Goal: Navigation & Orientation: Find specific page/section

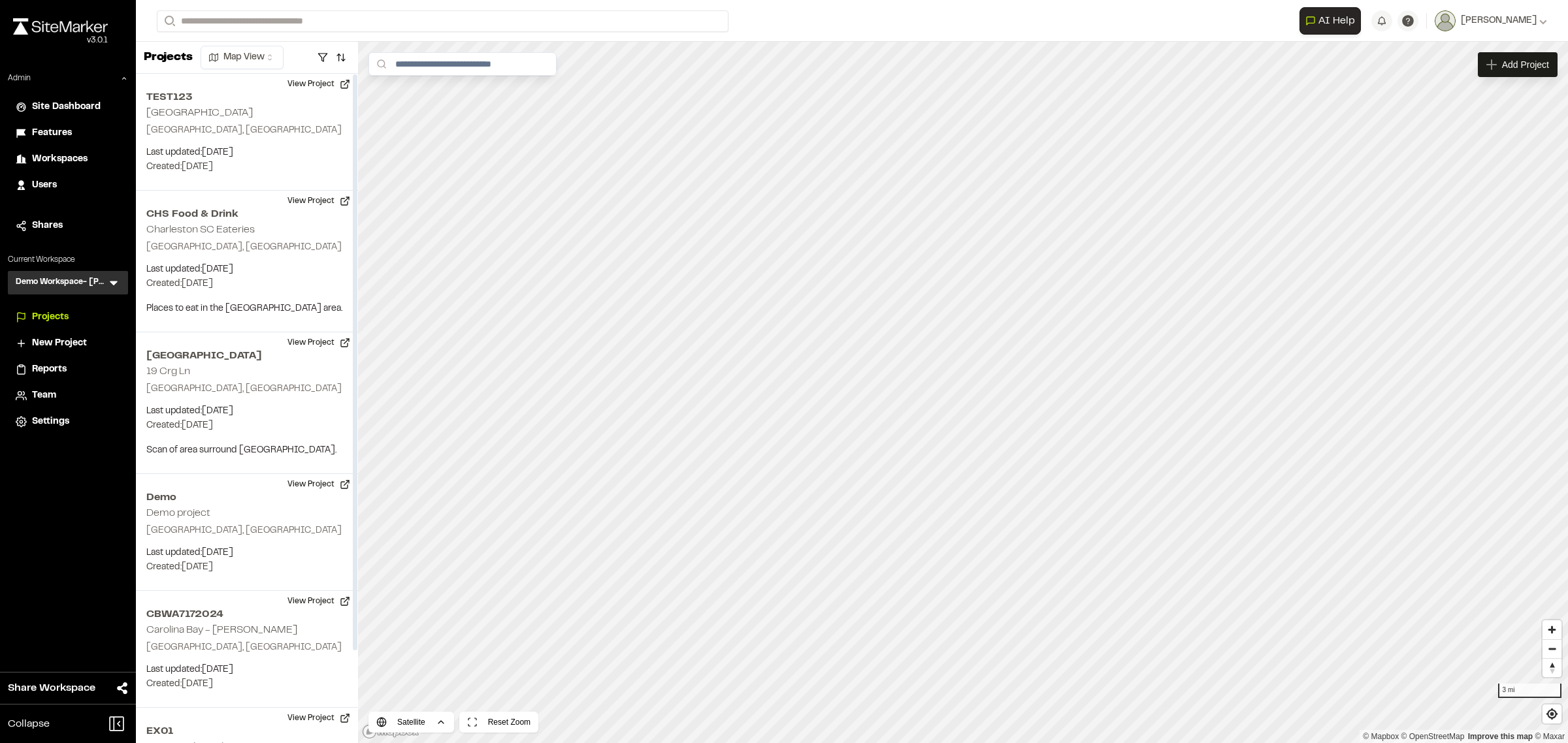
click at [92, 527] on div "Close sidebar v 3.0.1 Admin Site Dashboard Features Workspaces Users Shares Cur…" at bounding box center [68, 371] width 136 height 743
click at [112, 282] on icon at bounding box center [113, 284] width 8 height 4
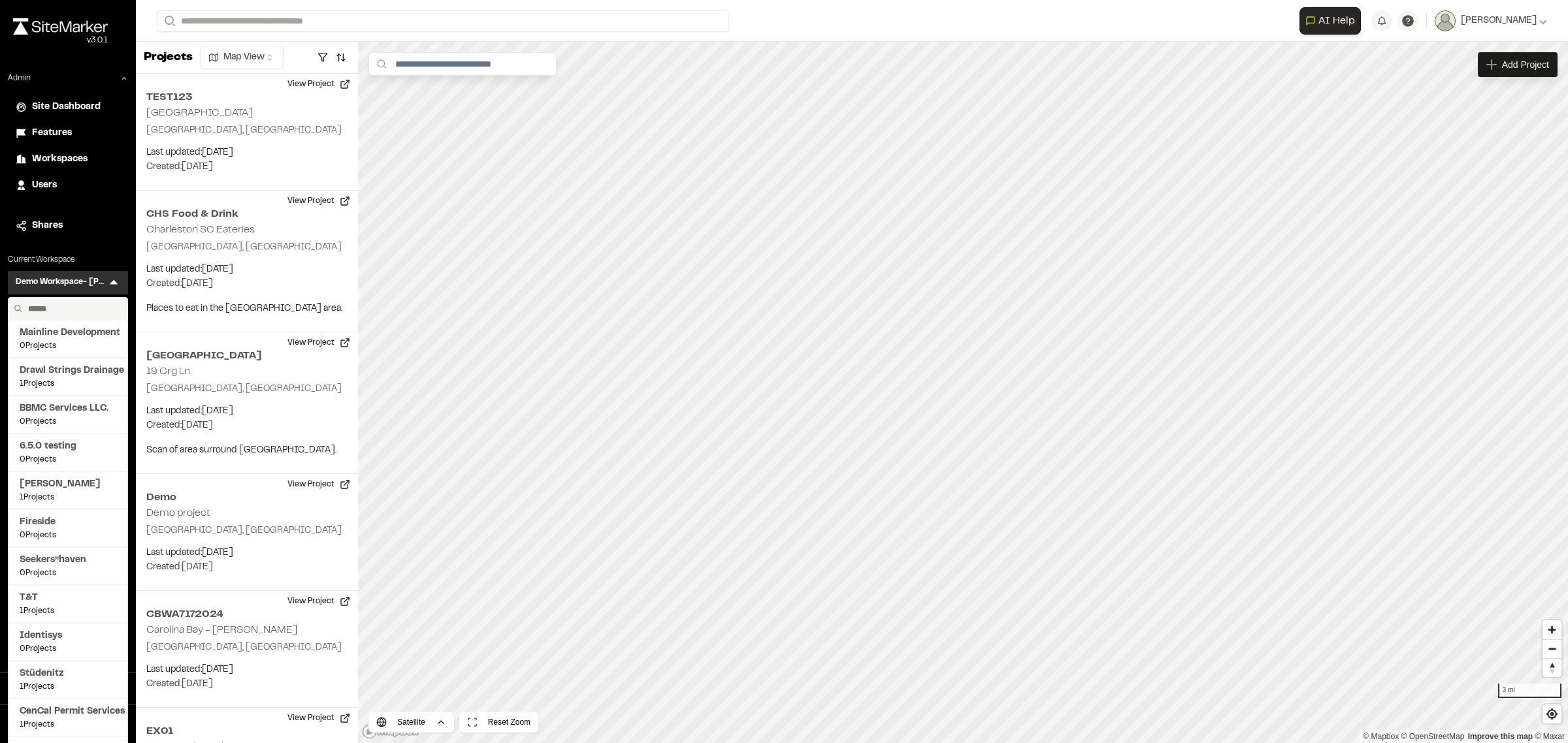
click at [65, 308] on input "text" at bounding box center [72, 309] width 99 height 22
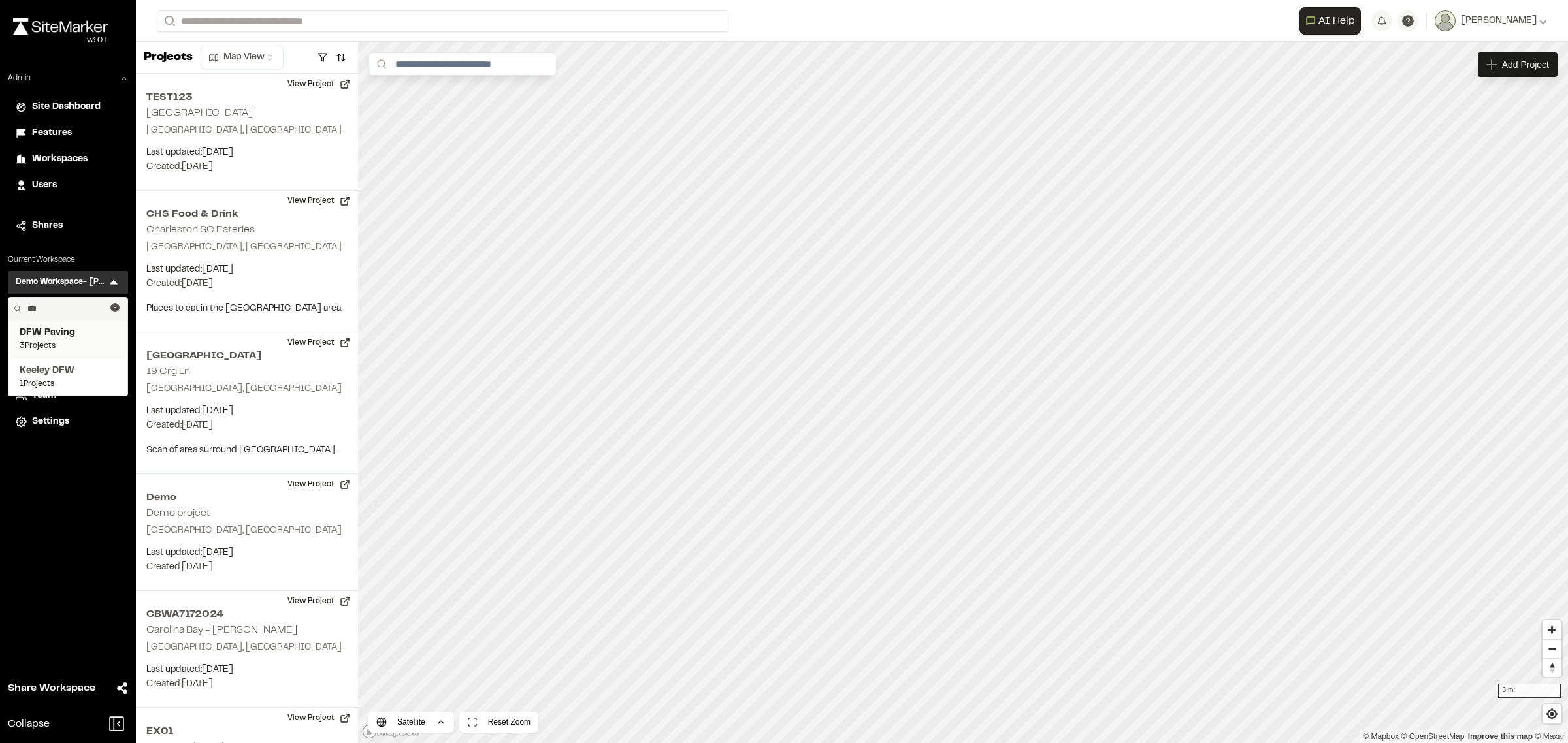
type input "***"
click at [56, 338] on span "DFW Paving" at bounding box center [68, 333] width 96 height 14
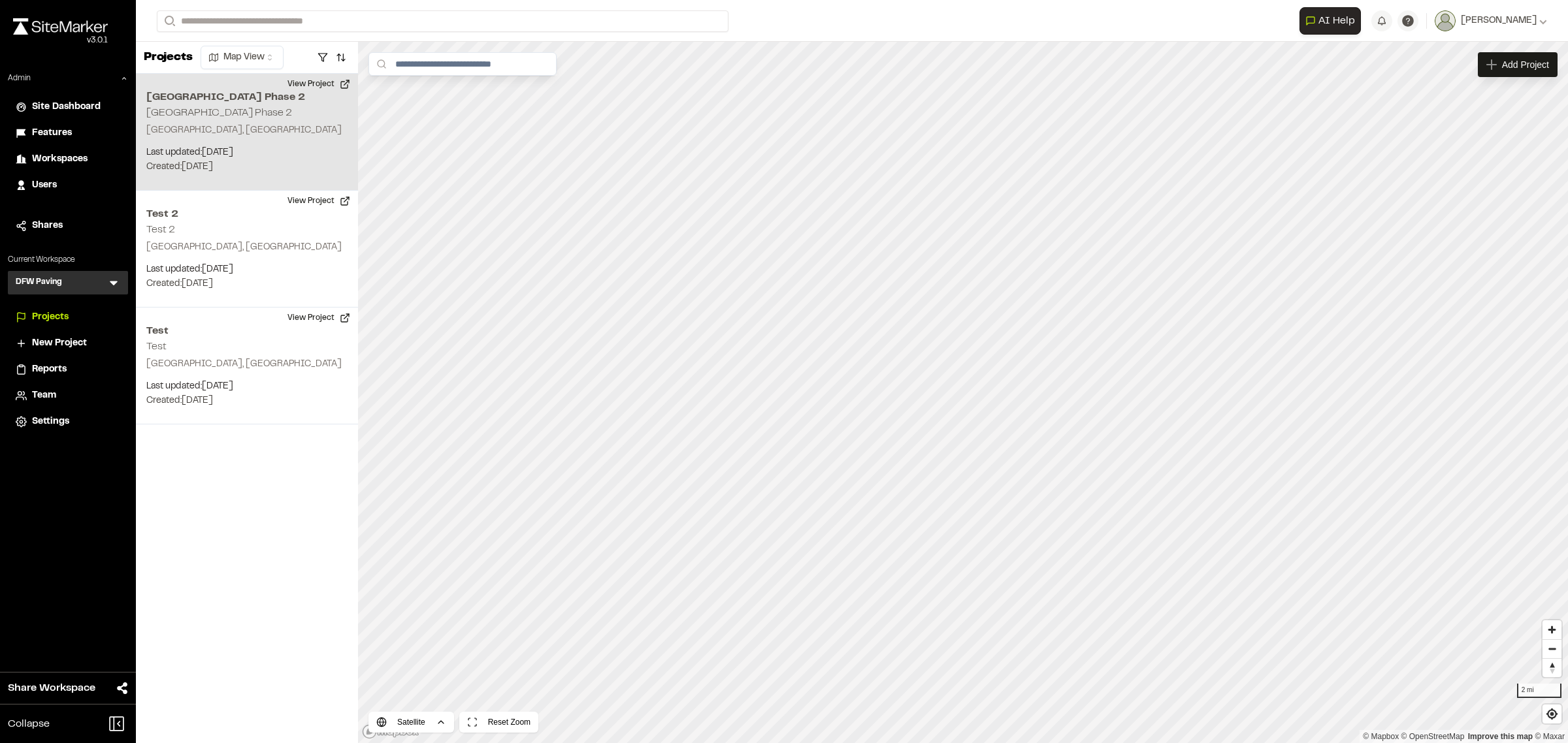
click at [175, 153] on p "Last updated: Aug 19, 2025" at bounding box center [247, 153] width 202 height 14
click at [970, 365] on div "Northpark Mall Phase 2 Northpark Mall Phase 2" at bounding box center [963, 370] width 133 height 14
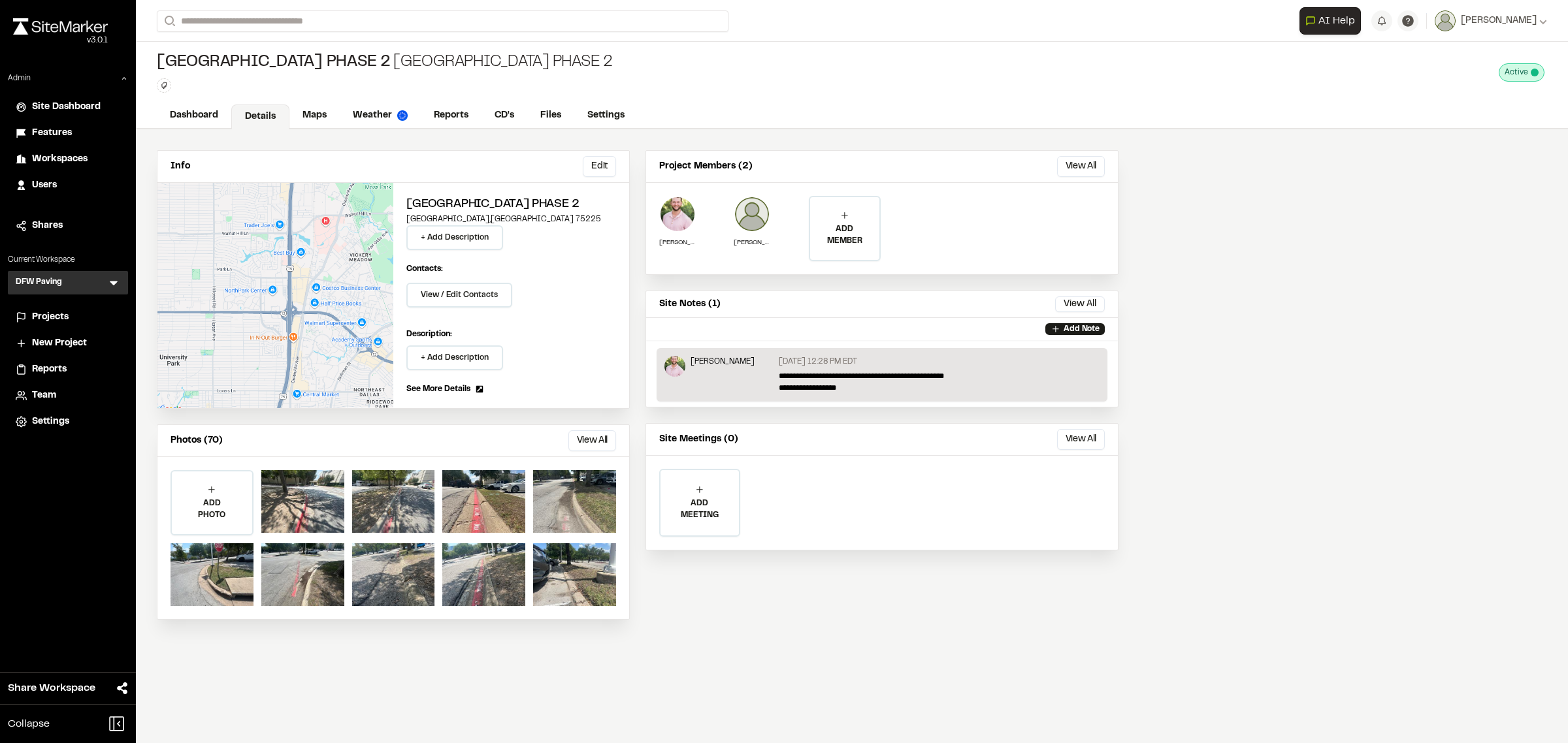
click at [51, 363] on span "Reports" at bounding box center [49, 369] width 35 height 14
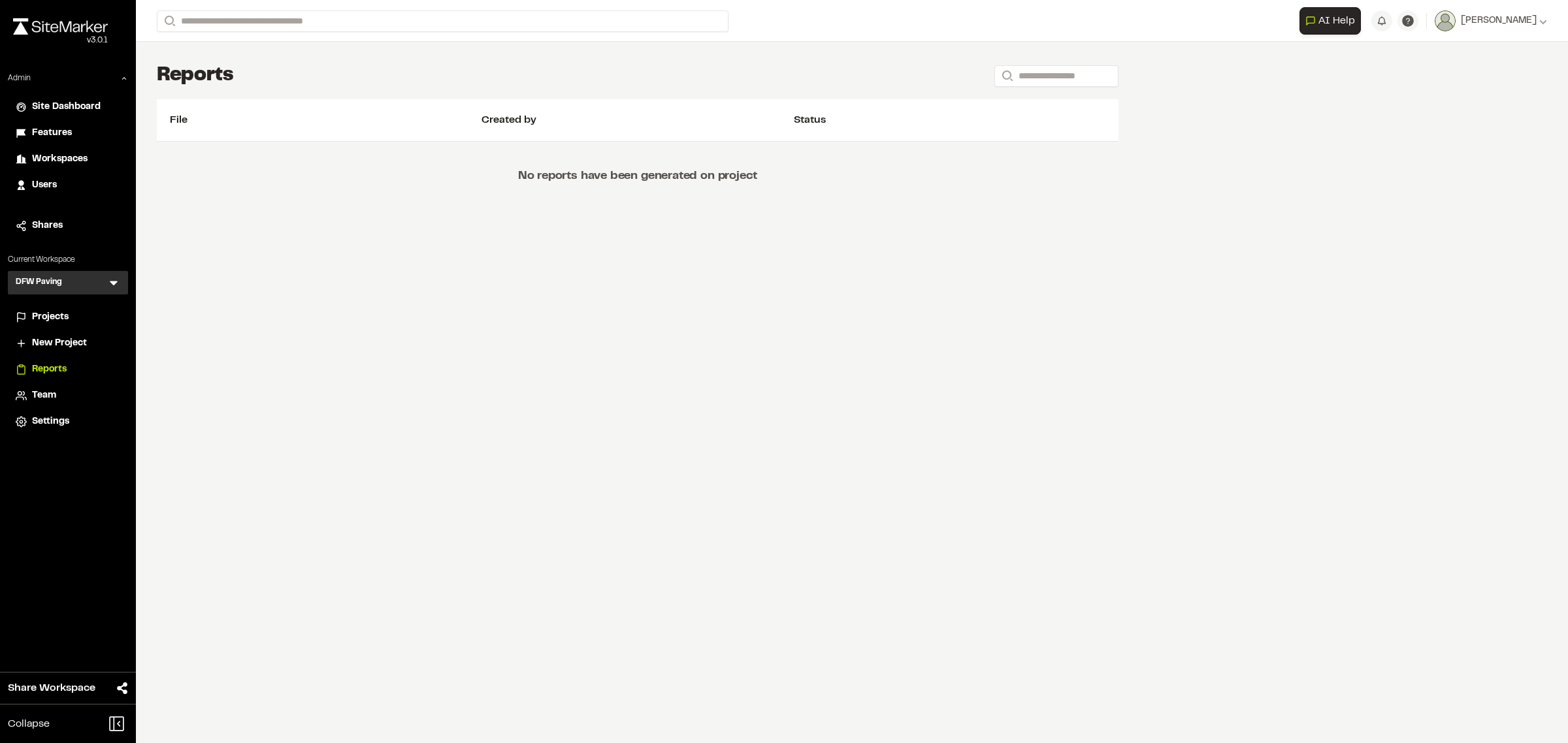
click at [40, 310] on span "Projects" at bounding box center [50, 318] width 37 height 14
